Goal: Information Seeking & Learning: Learn about a topic

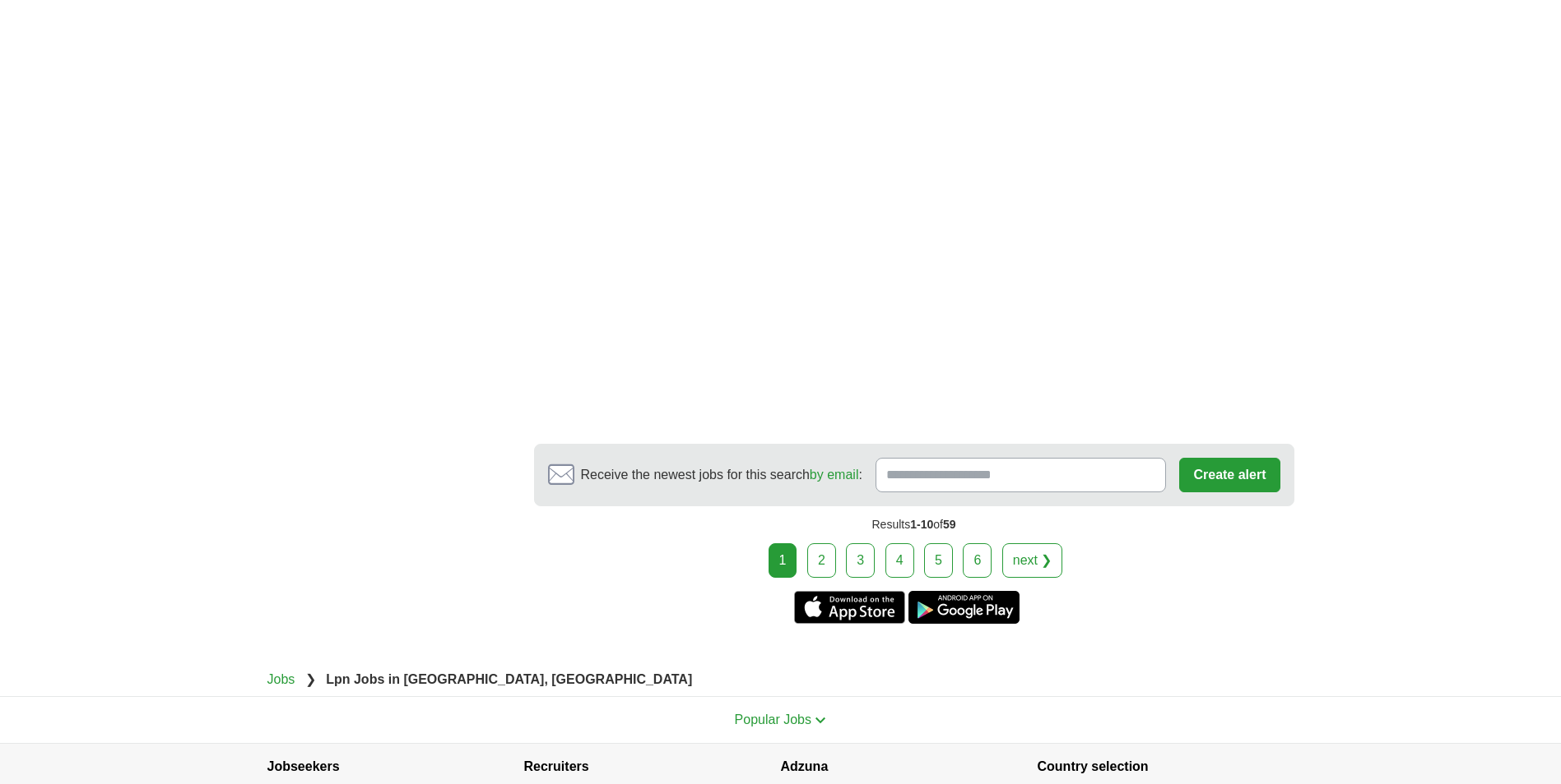
scroll to position [2631, 0]
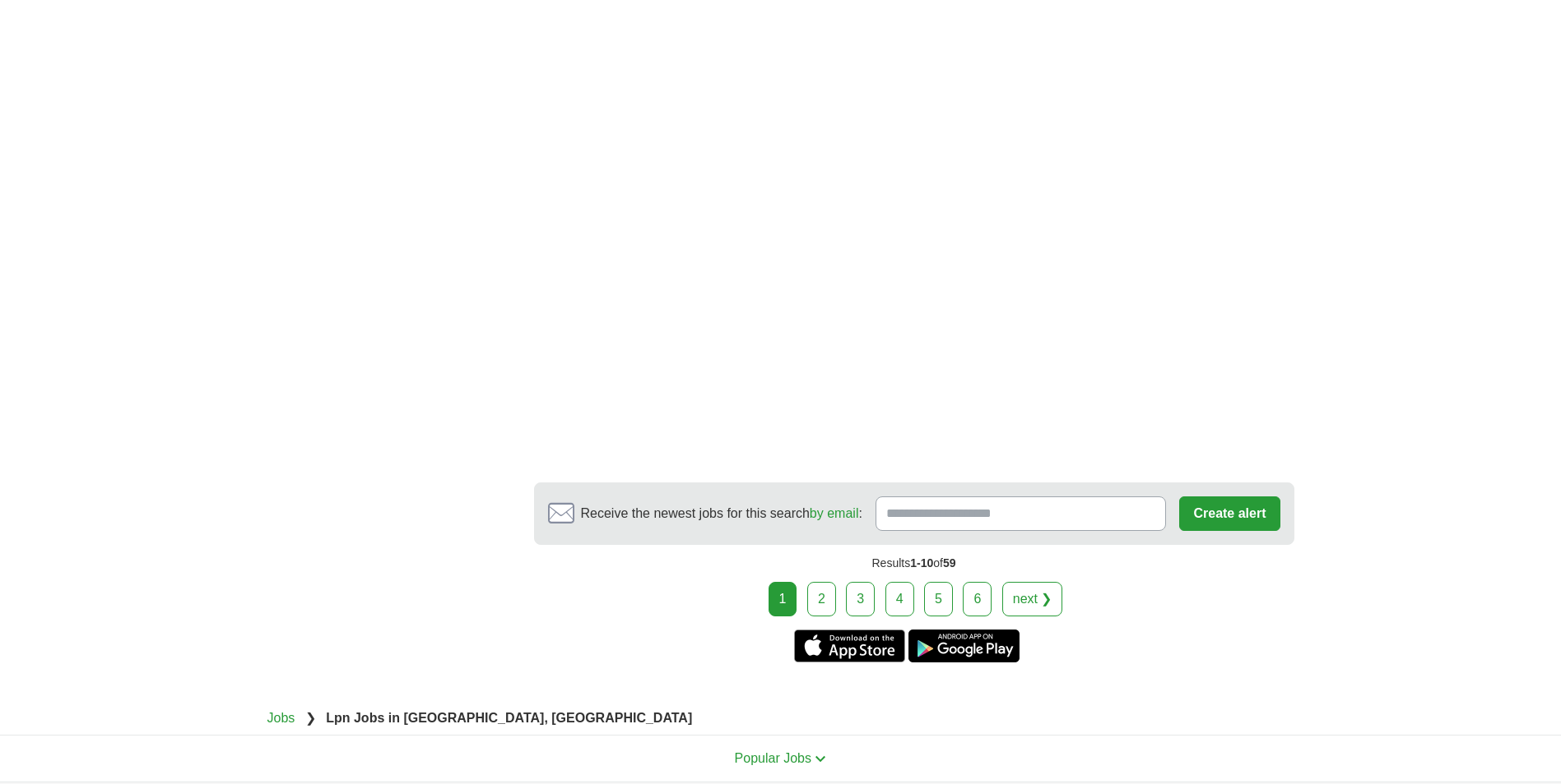
click at [827, 582] on link "2" at bounding box center [821, 599] width 29 height 35
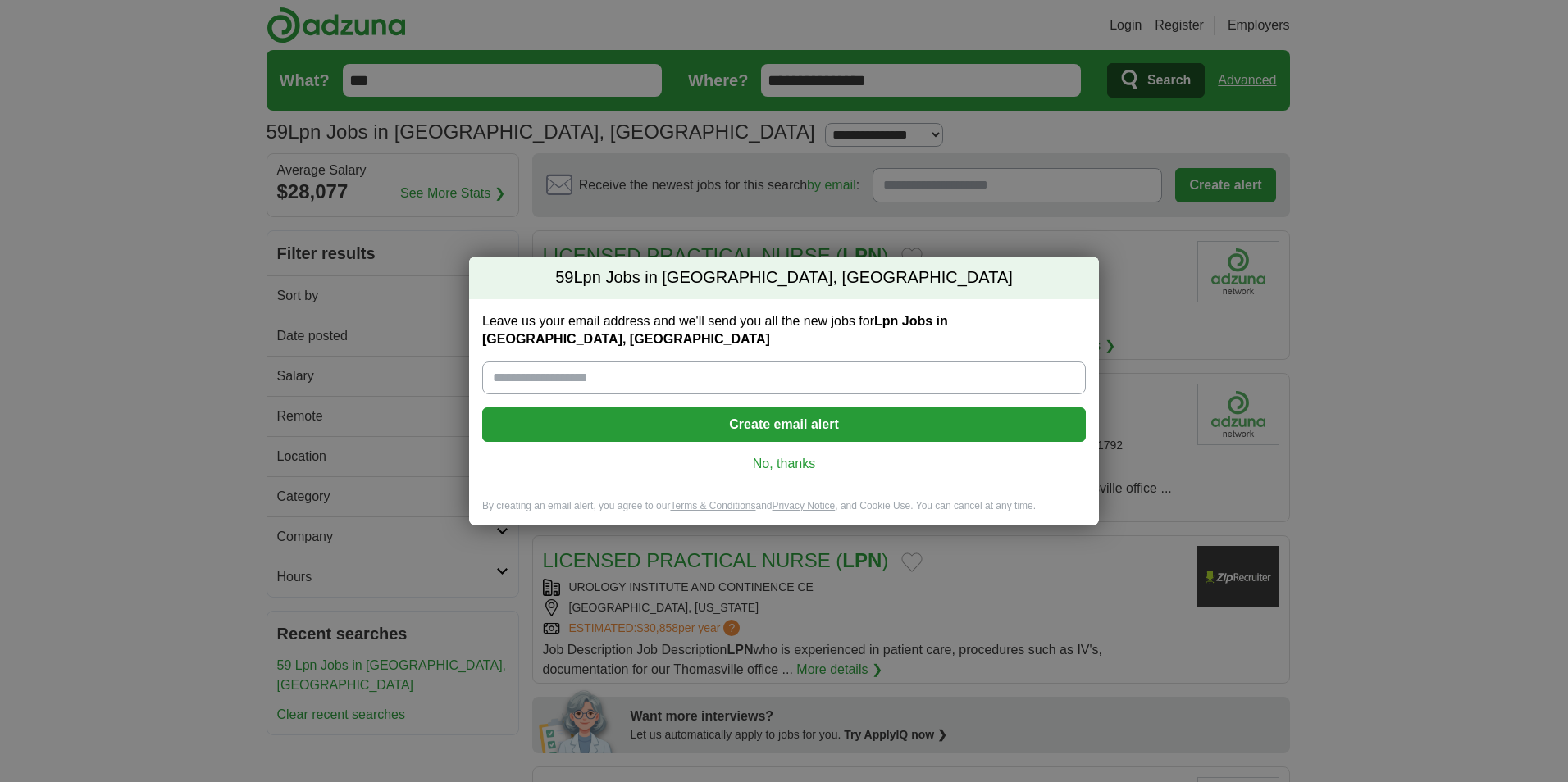
click at [802, 455] on link "No, thanks" at bounding box center [784, 464] width 578 height 18
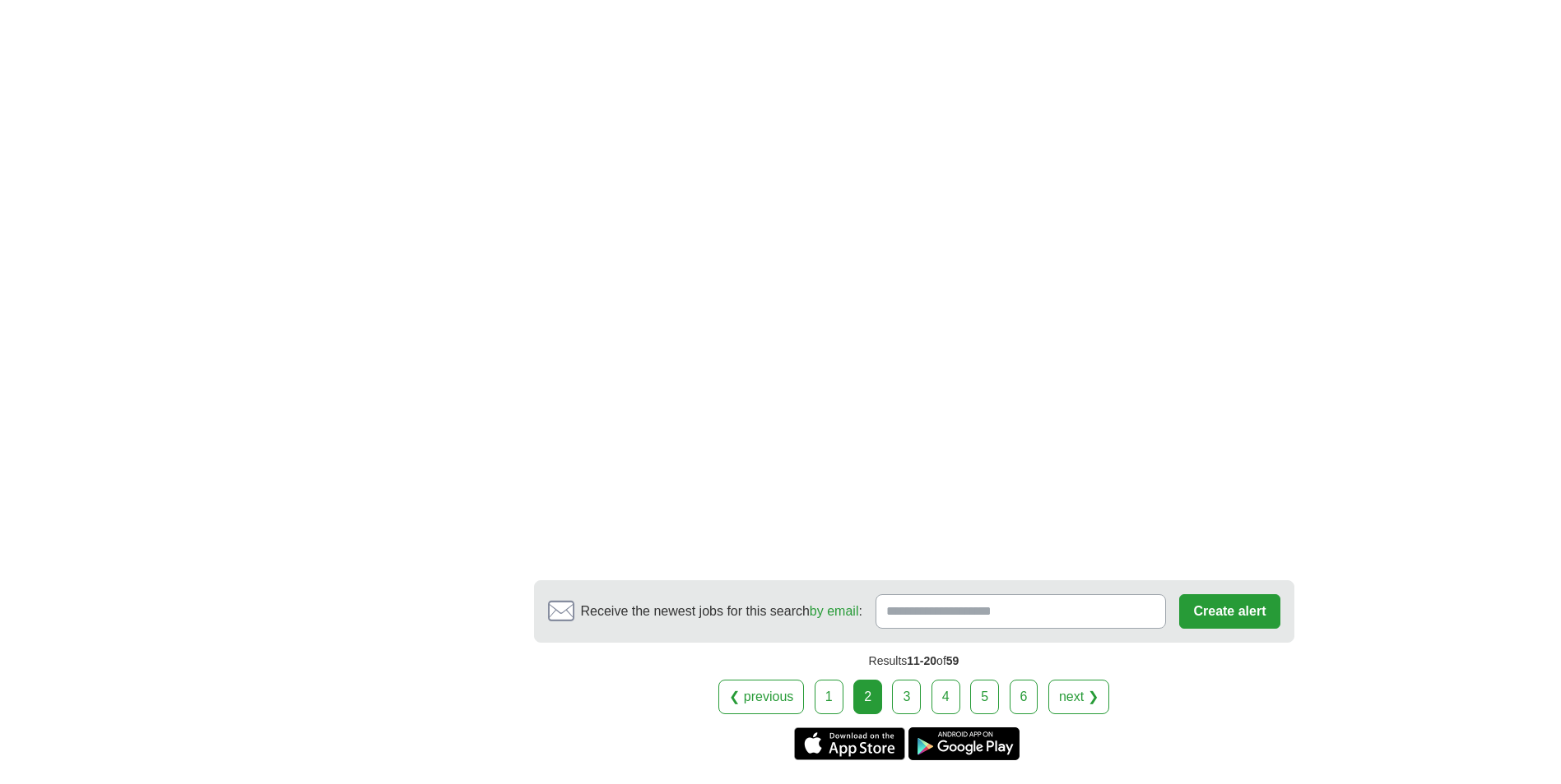
scroll to position [2549, 0]
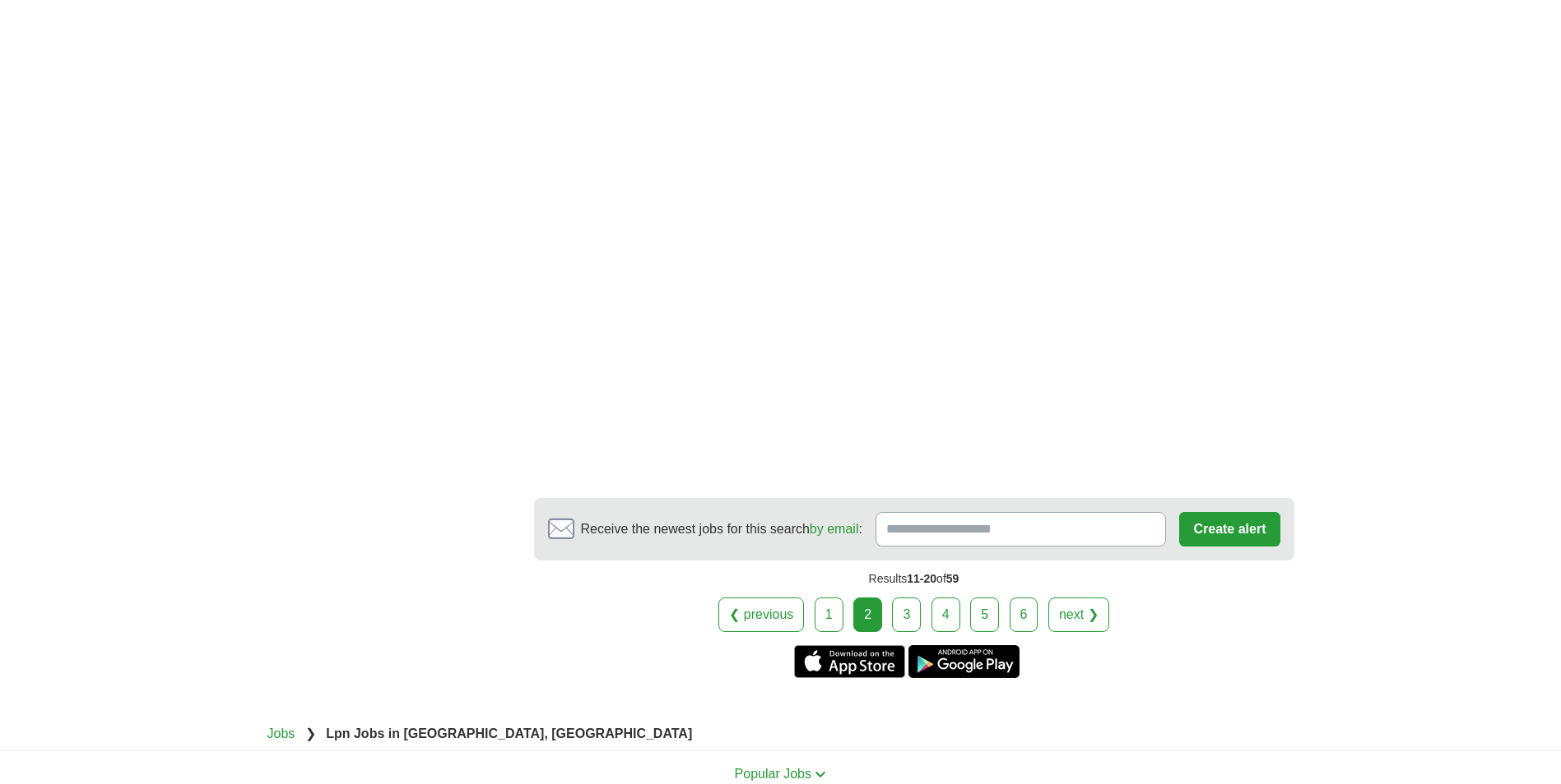
click at [824, 597] on link "1" at bounding box center [828, 614] width 29 height 35
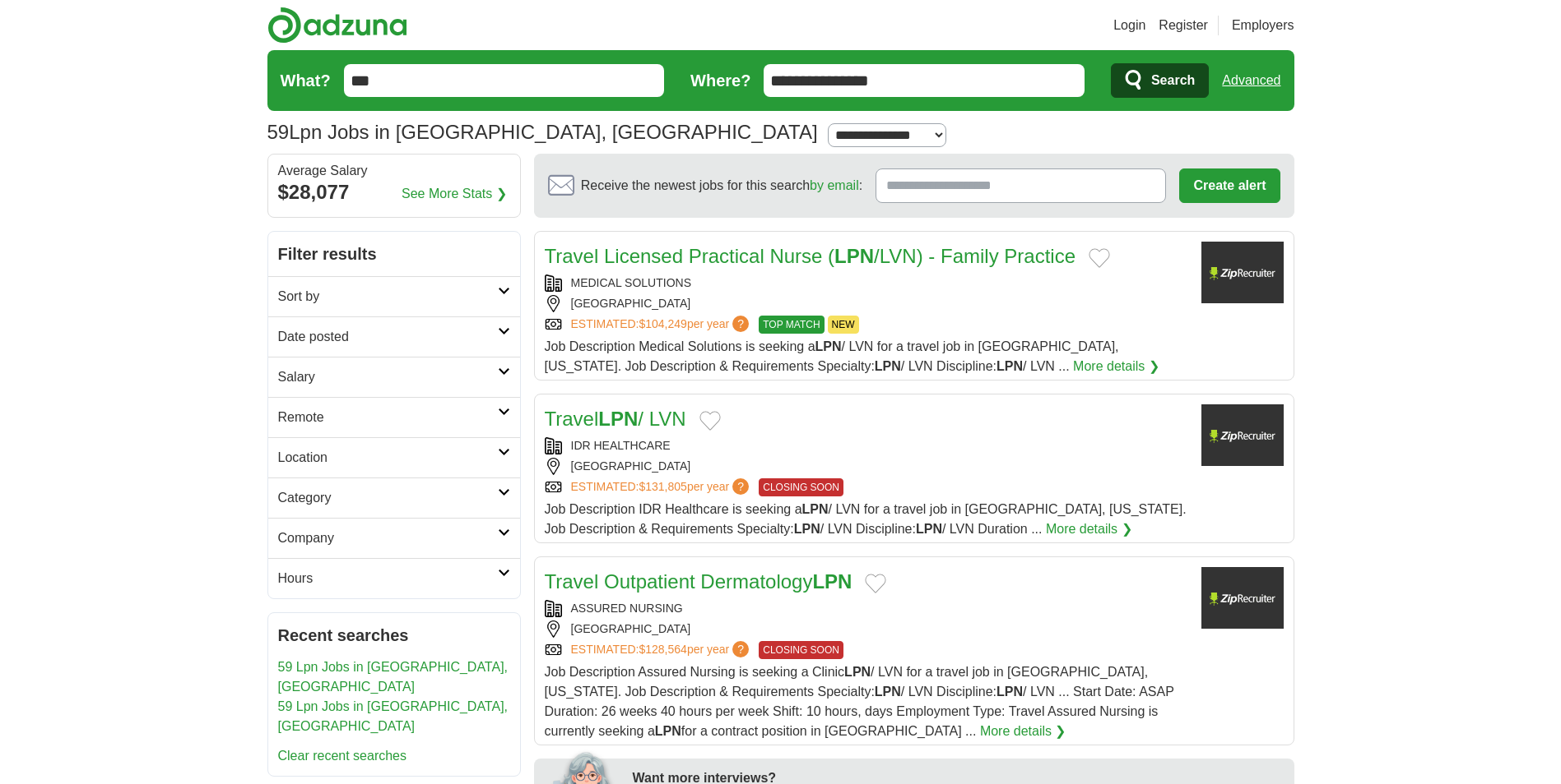
click at [781, 264] on link "Travel Licensed Practical Nurse ( LPN /LVN) - Family Practice" at bounding box center [810, 256] width 532 height 22
